Goal: Navigation & Orientation: Find specific page/section

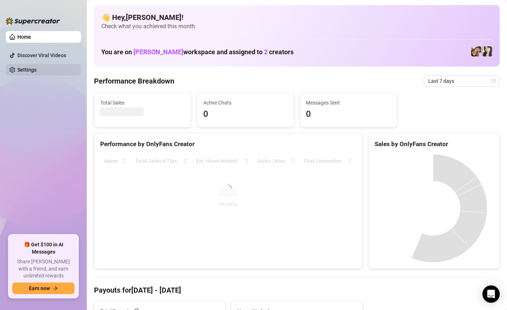
click at [37, 73] on link "Settings" at bounding box center [26, 70] width 19 height 6
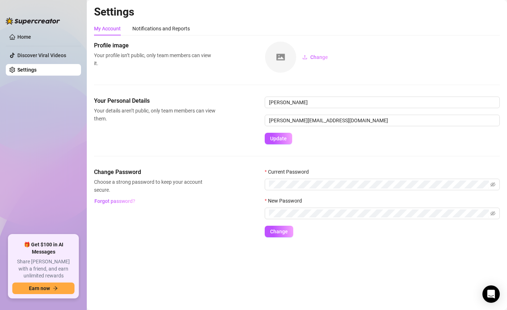
click at [37, 72] on link "Settings" at bounding box center [26, 70] width 19 height 6
click at [154, 30] on div "Notifications and Reports" at bounding box center [161, 29] width 58 height 8
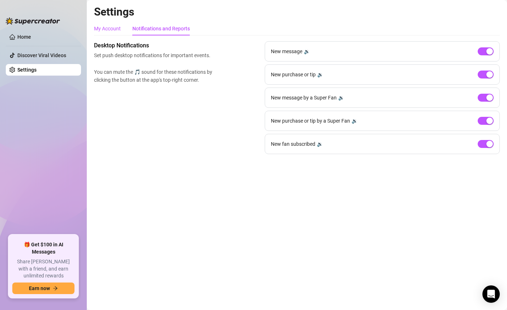
click at [114, 29] on div "My Account" at bounding box center [107, 29] width 27 height 8
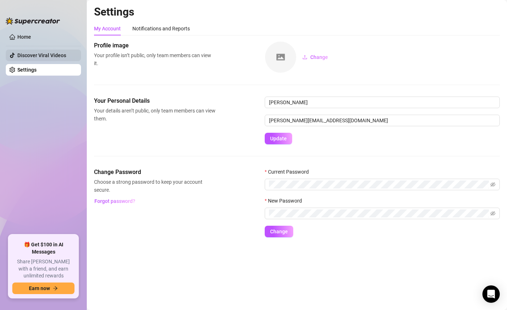
click at [50, 54] on link "Discover Viral Videos" at bounding box center [41, 55] width 49 height 6
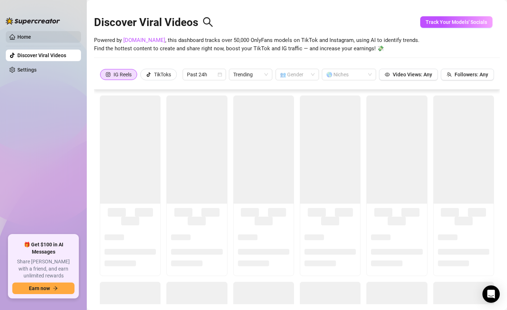
click at [31, 35] on link "Home" at bounding box center [24, 37] width 14 height 6
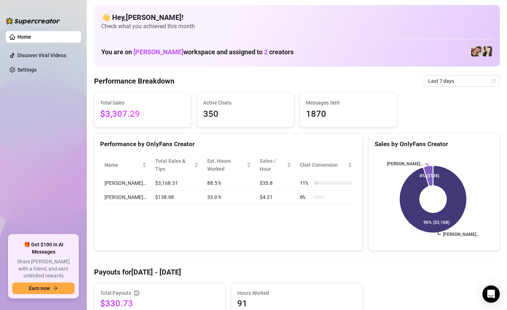
click at [31, 114] on ul "Home Discover Viral Videos Settings" at bounding box center [43, 130] width 75 height 204
